Goal: Task Accomplishment & Management: Complete application form

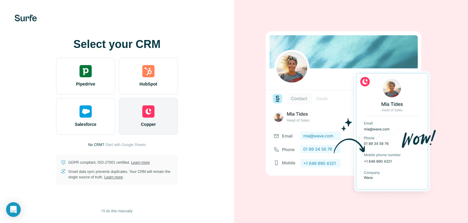
click at [161, 128] on div "Copper" at bounding box center [148, 116] width 59 height 37
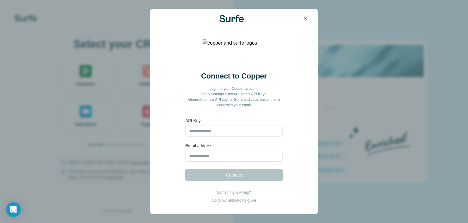
click at [77, 111] on div "Connect to Copper Log into your Copper account. Go to Settings > Integrations >…" at bounding box center [234, 111] width 468 height 223
click at [111, 84] on div "Connect to Copper Log into your Copper account. Go to Settings > Integrations >…" at bounding box center [234, 111] width 468 height 223
click at [305, 19] on icon "button" at bounding box center [305, 18] width 3 height 3
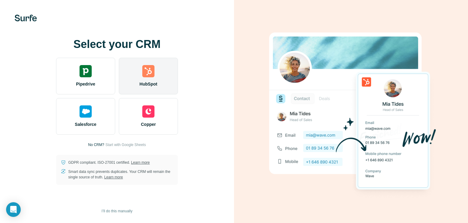
click at [156, 83] on span "HubSpot" at bounding box center [149, 84] width 18 height 6
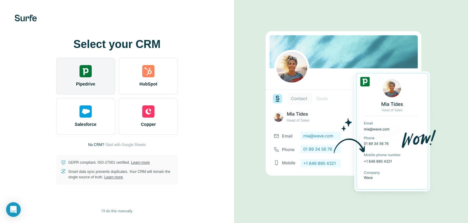
click at [84, 75] on img at bounding box center [86, 71] width 12 height 12
click at [86, 67] on img at bounding box center [86, 71] width 12 height 12
click at [86, 68] on img at bounding box center [86, 71] width 12 height 12
click at [74, 90] on div "Pipedrive" at bounding box center [85, 76] width 59 height 37
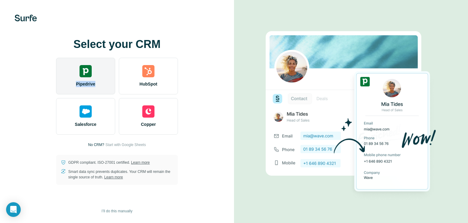
click at [74, 90] on div "Pipedrive" at bounding box center [85, 76] width 59 height 37
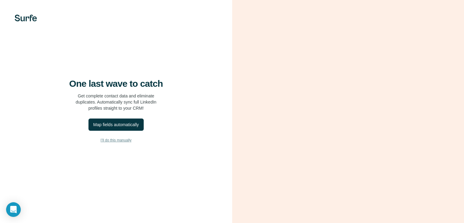
click at [124, 143] on span "I’ll do this manually" at bounding box center [116, 139] width 31 height 5
